Goal: Task Accomplishment & Management: Use online tool/utility

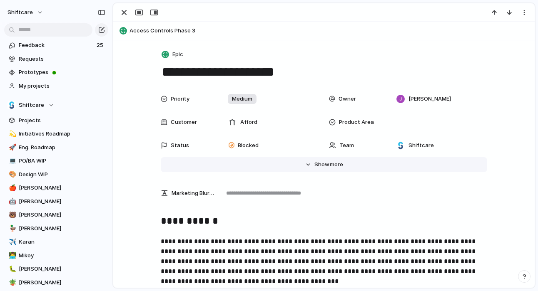
click at [329, 166] on div "Hide Show more" at bounding box center [328, 165] width 29 height 8
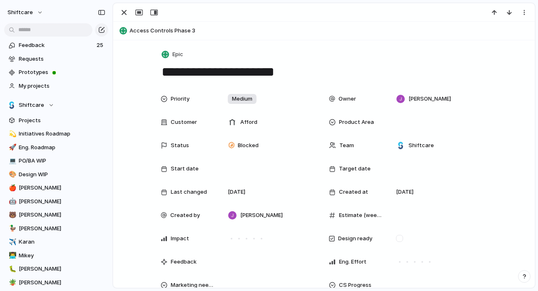
scroll to position [3, 0]
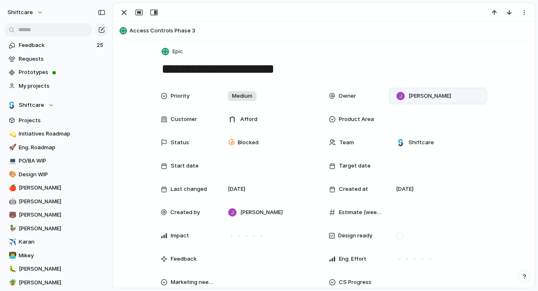
click at [409, 97] on span "[PERSON_NAME]" at bounding box center [429, 96] width 42 height 8
type input "****"
click at [444, 132] on span "[PERSON_NAME]" at bounding box center [440, 130] width 42 height 8
click at [441, 57] on div "Epic" at bounding box center [324, 52] width 326 height 12
click at [40, 238] on span "Karan" at bounding box center [62, 242] width 87 height 8
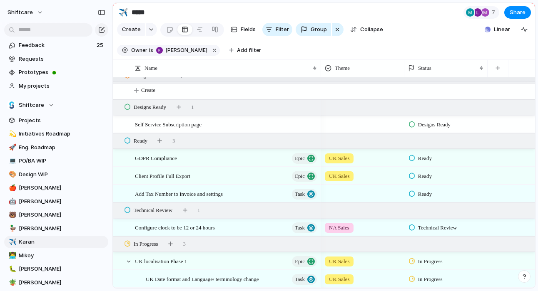
scroll to position [340, 0]
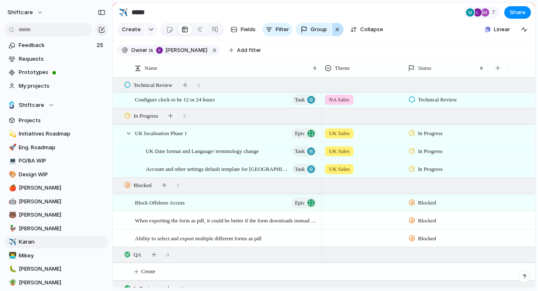
click at [340, 27] on button "button" at bounding box center [338, 29] width 12 height 13
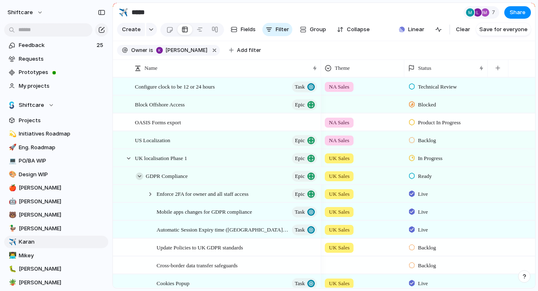
click at [139, 177] on div at bounding box center [139, 176] width 7 height 7
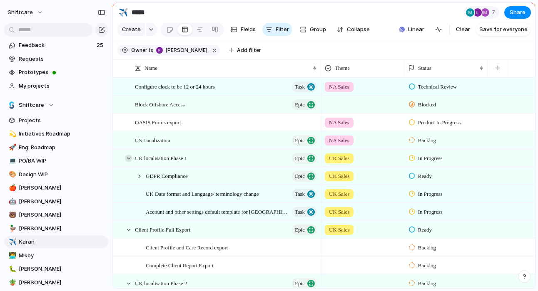
click at [129, 158] on div at bounding box center [128, 158] width 7 height 7
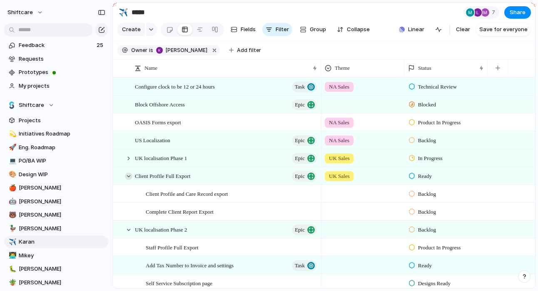
click at [129, 176] on div at bounding box center [128, 176] width 7 height 7
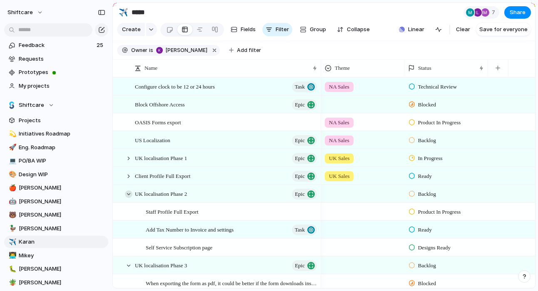
click at [131, 193] on div at bounding box center [128, 194] width 7 height 7
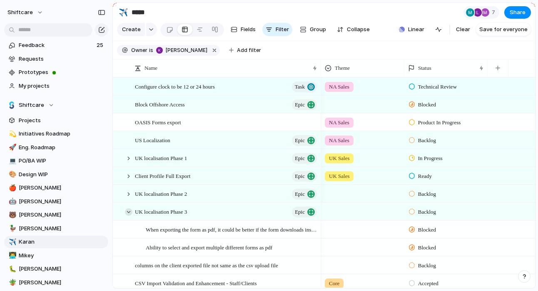
click at [130, 211] on div at bounding box center [128, 211] width 7 height 7
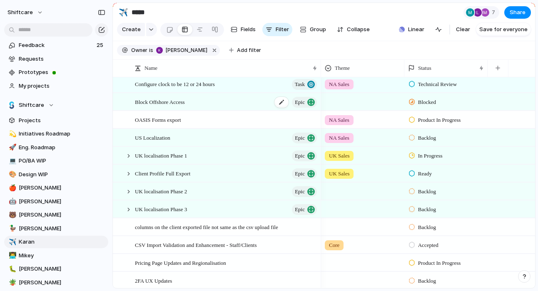
click at [175, 104] on span "Block Offshore Access" at bounding box center [160, 102] width 50 height 10
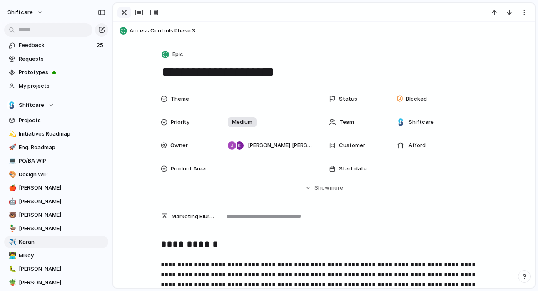
click at [123, 11] on div "button" at bounding box center [124, 12] width 10 height 10
